Goal: Check status: Check status

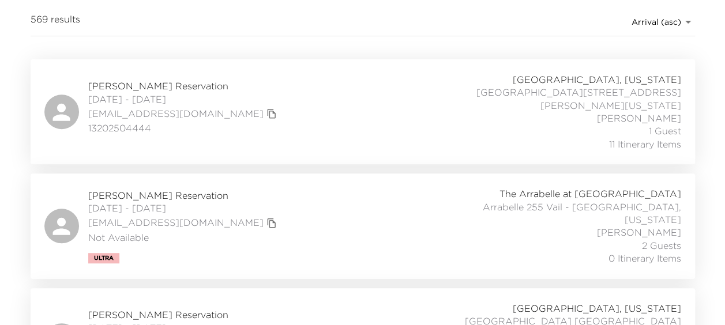
scroll to position [173, 0]
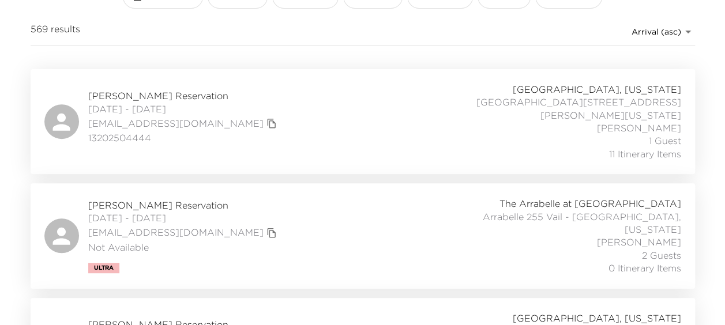
click at [228, 102] on div "[PERSON_NAME] Reservation [DATE] - [DATE] [EMAIL_ADDRESS][DOMAIN_NAME] 13202504…" at bounding box center [362, 121] width 636 height 77
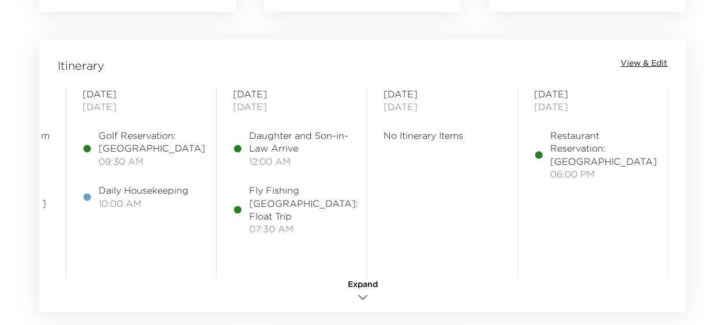
scroll to position [0, 333]
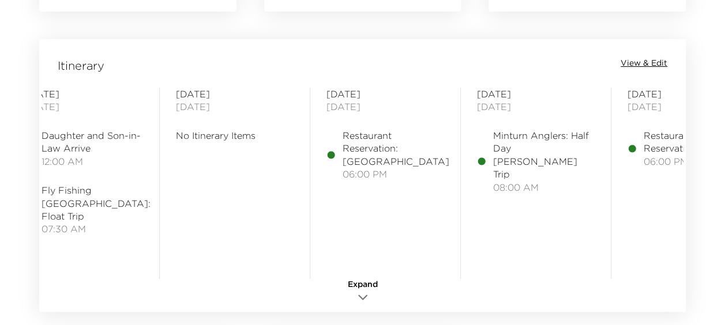
click at [366, 156] on span "Restaurant Reservation: Grouse Mountain Grill" at bounding box center [395, 148] width 107 height 39
click at [651, 56] on div "Itinerary View & Edit Sunday August 31, 2025 Flight: Arrival 12:49pm (DIA) 12:4…" at bounding box center [362, 175] width 646 height 273
click at [649, 62] on span "View & Edit" at bounding box center [643, 64] width 47 height 12
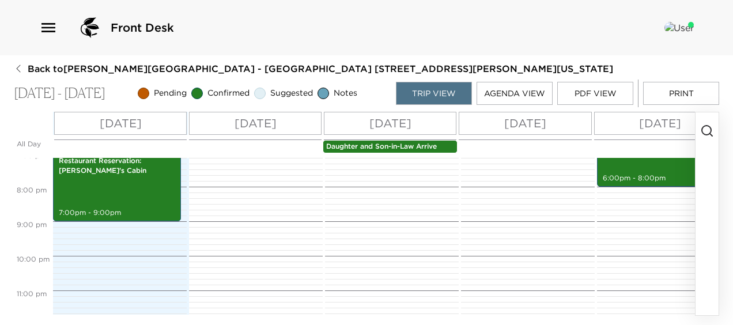
scroll to position [605, 0]
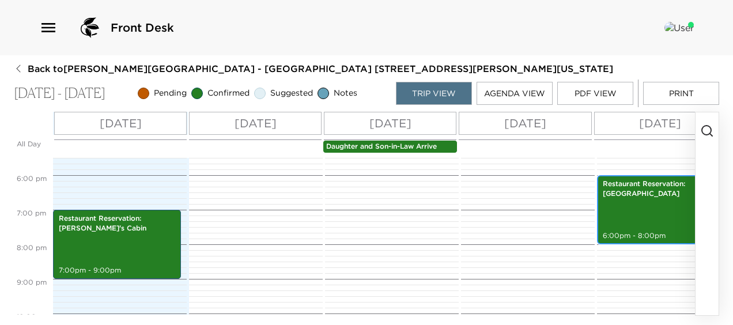
click at [654, 219] on div "Restaurant Reservation: Grouse Mountain Grill 6:00pm - 8:00pm" at bounding box center [661, 210] width 121 height 66
